Goal: Task Accomplishment & Management: Use online tool/utility

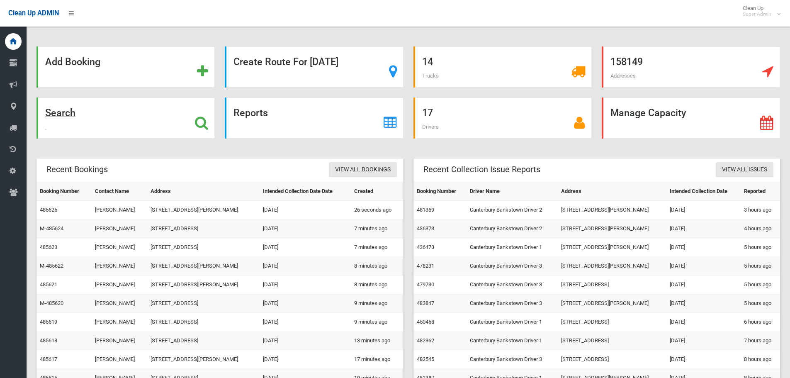
click at [200, 118] on icon at bounding box center [201, 123] width 13 height 14
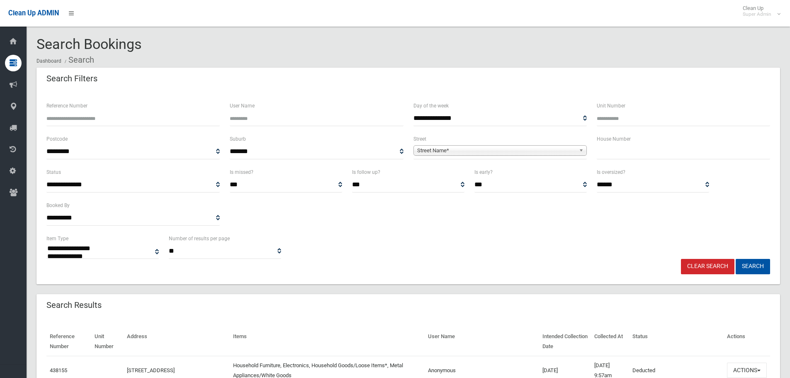
select select
click at [454, 149] on span "Street Name*" at bounding box center [496, 151] width 158 height 10
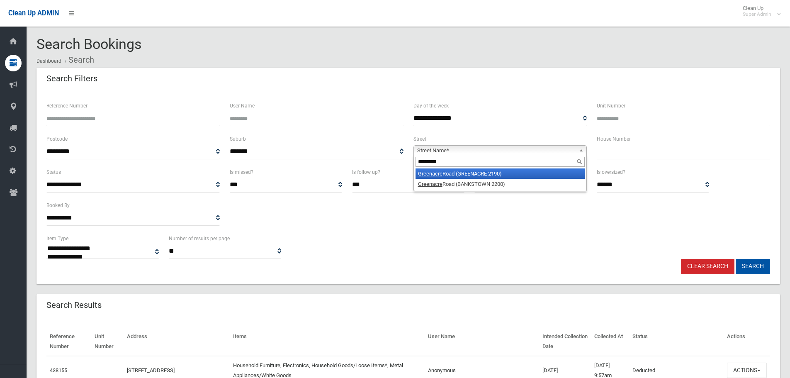
type input "*********"
click at [454, 170] on li "[GEOGRAPHIC_DATA] (GREENACRE 2190)" at bounding box center [499, 173] width 169 height 10
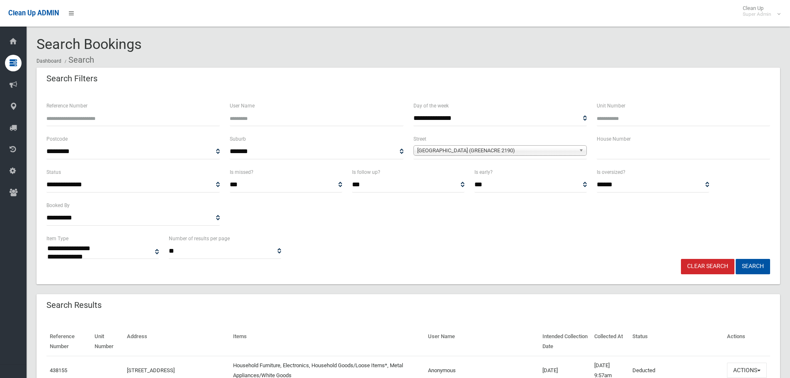
click at [614, 148] on input "text" at bounding box center [683, 151] width 173 height 15
type input "*"
click at [746, 267] on button "Search" at bounding box center [753, 266] width 34 height 15
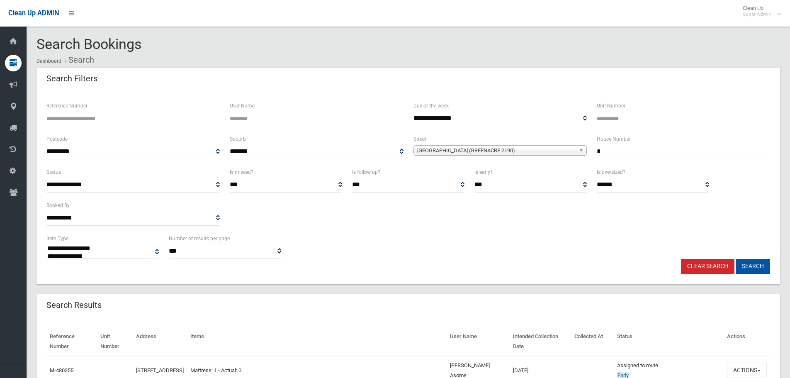
select select
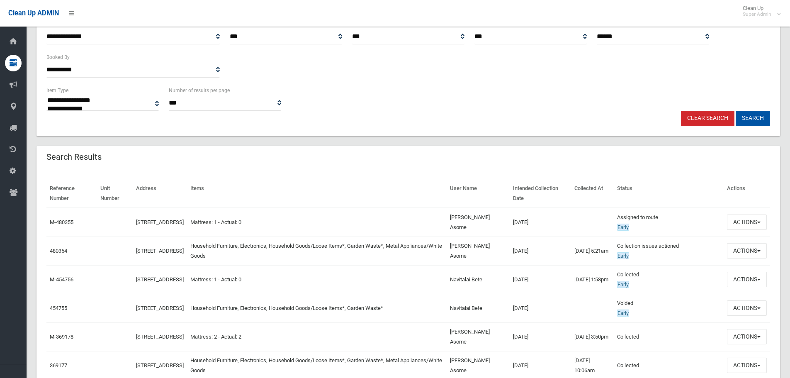
scroll to position [166, 0]
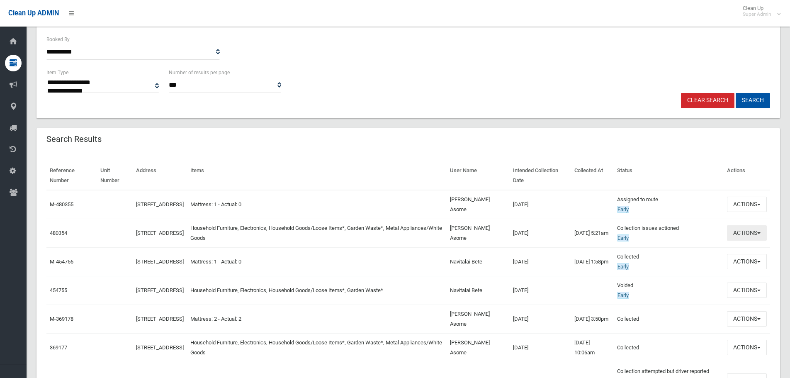
click at [738, 238] on button "Actions" at bounding box center [747, 232] width 40 height 15
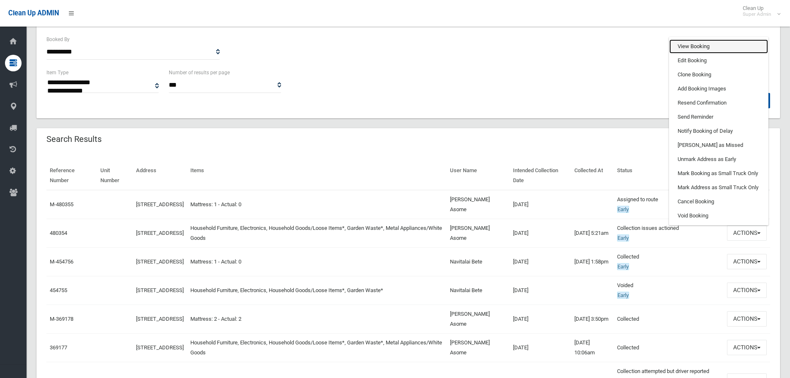
click at [697, 49] on link "View Booking" at bounding box center [718, 46] width 99 height 14
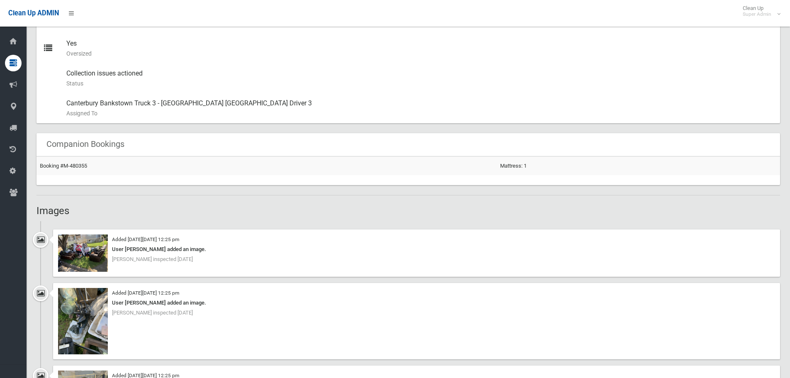
scroll to position [456, 0]
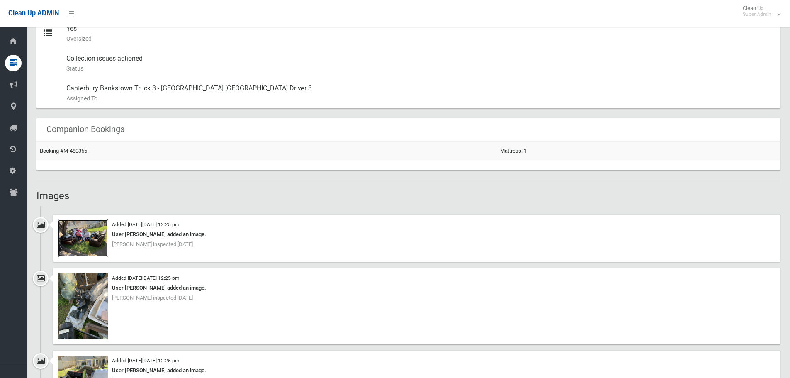
click at [76, 255] on img at bounding box center [83, 237] width 50 height 37
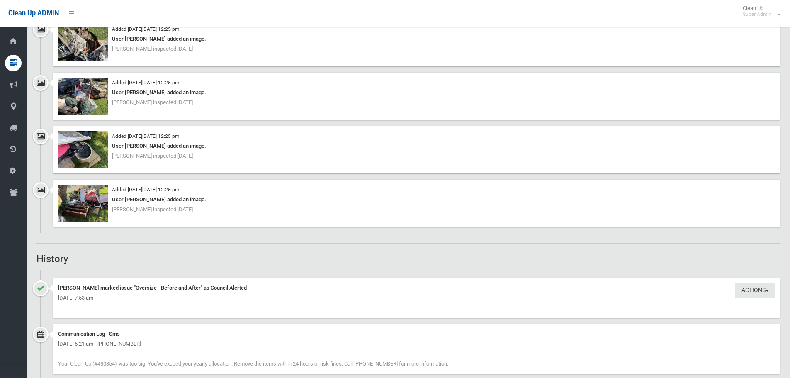
scroll to position [871, 0]
click at [82, 200] on img at bounding box center [83, 202] width 50 height 37
click at [85, 141] on img at bounding box center [83, 148] width 50 height 37
click at [88, 86] on img at bounding box center [83, 95] width 50 height 37
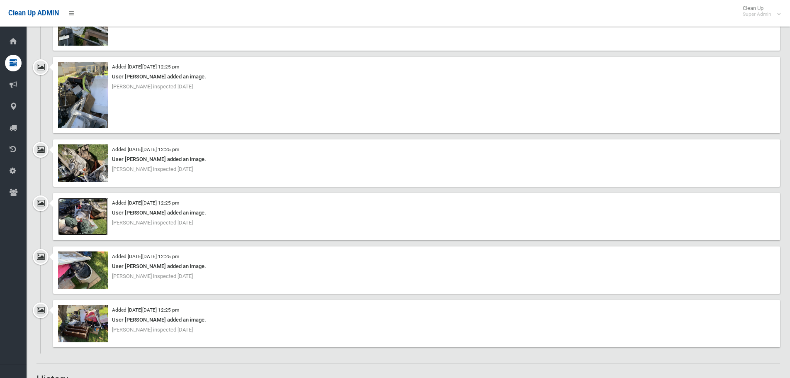
scroll to position [746, 0]
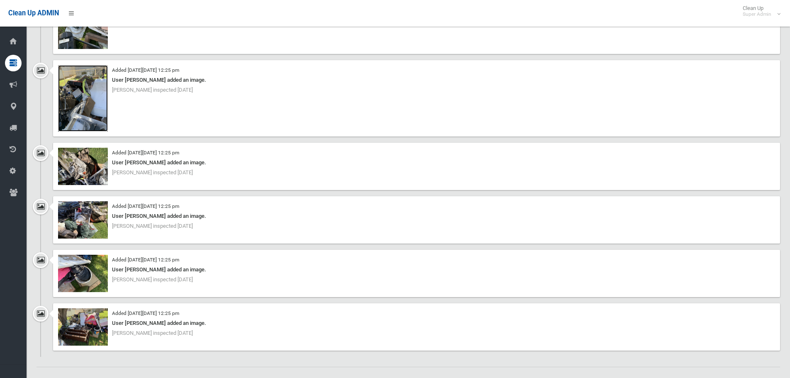
click at [104, 109] on img at bounding box center [83, 98] width 50 height 66
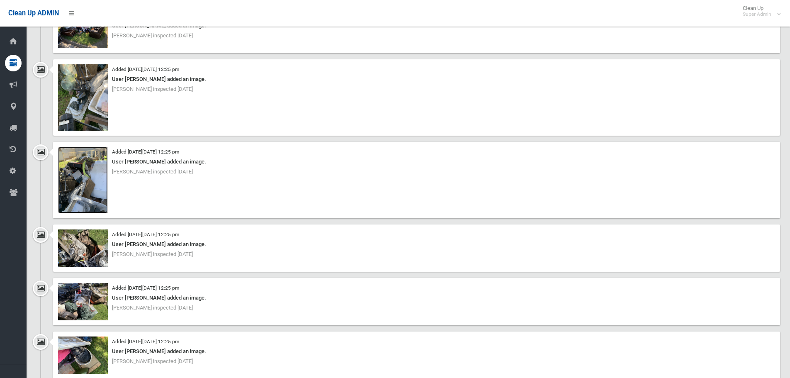
scroll to position [663, 0]
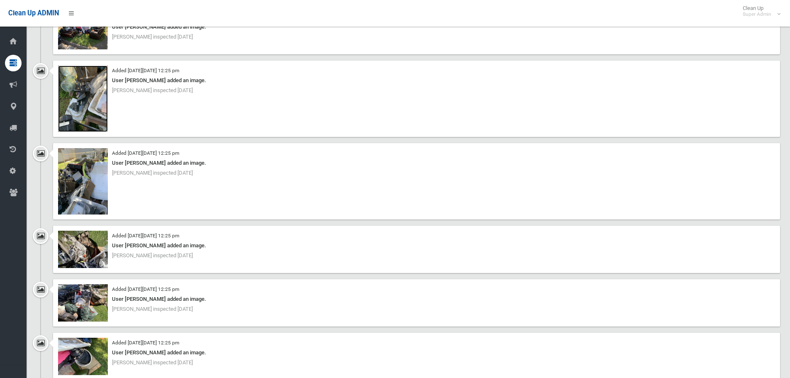
click at [65, 112] on img at bounding box center [83, 99] width 50 height 66
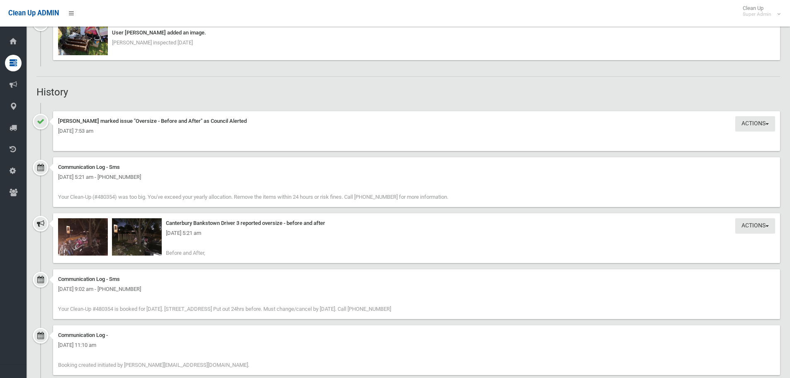
scroll to position [1055, 0]
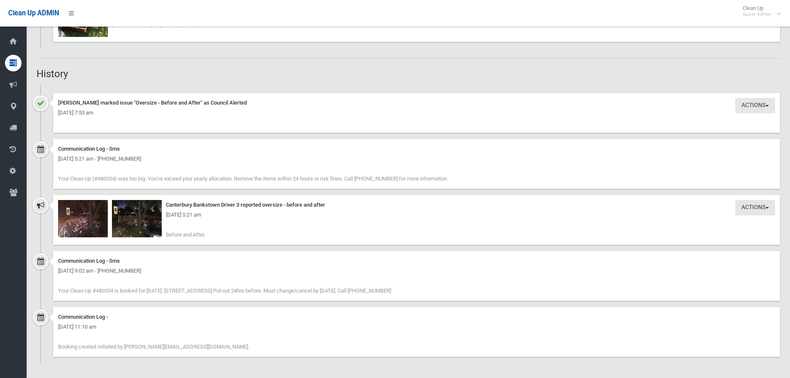
click at [135, 213] on div "Monday 15th September 2025 - 5:21 am" at bounding box center [416, 215] width 717 height 10
click at [98, 223] on img at bounding box center [83, 218] width 50 height 37
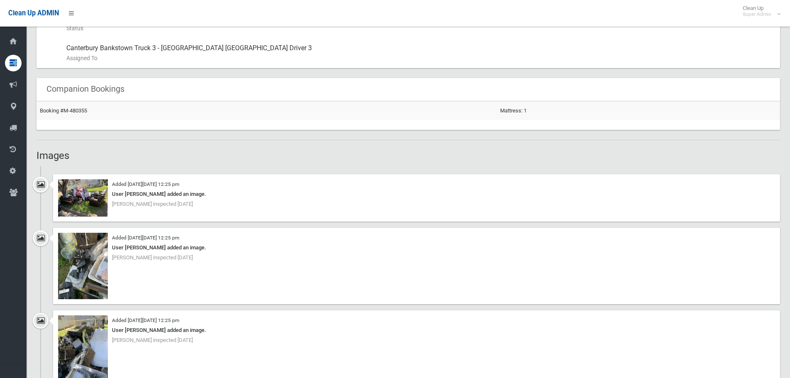
scroll to position [474, 0]
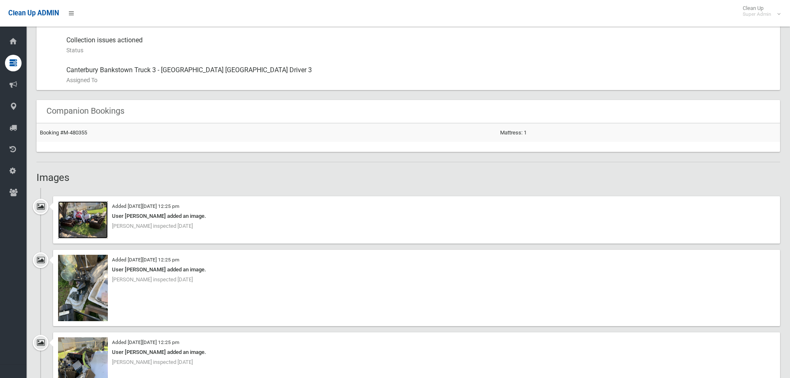
click at [96, 215] on img at bounding box center [83, 219] width 50 height 37
